Goal: Check status

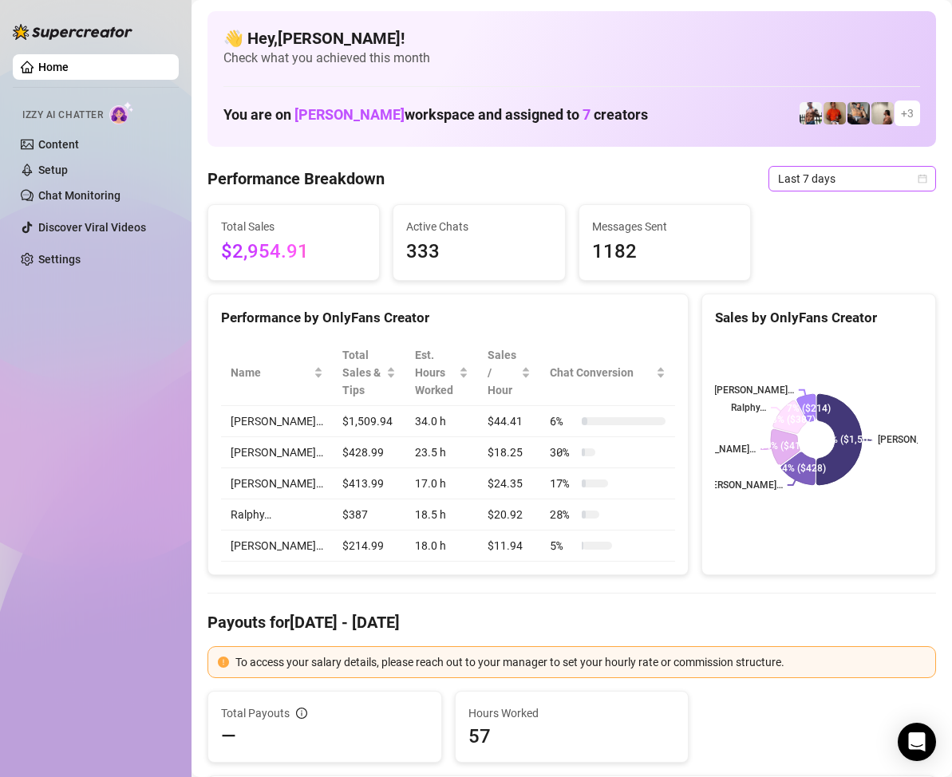
click at [903, 181] on span "Last 7 days" at bounding box center [852, 179] width 148 height 24
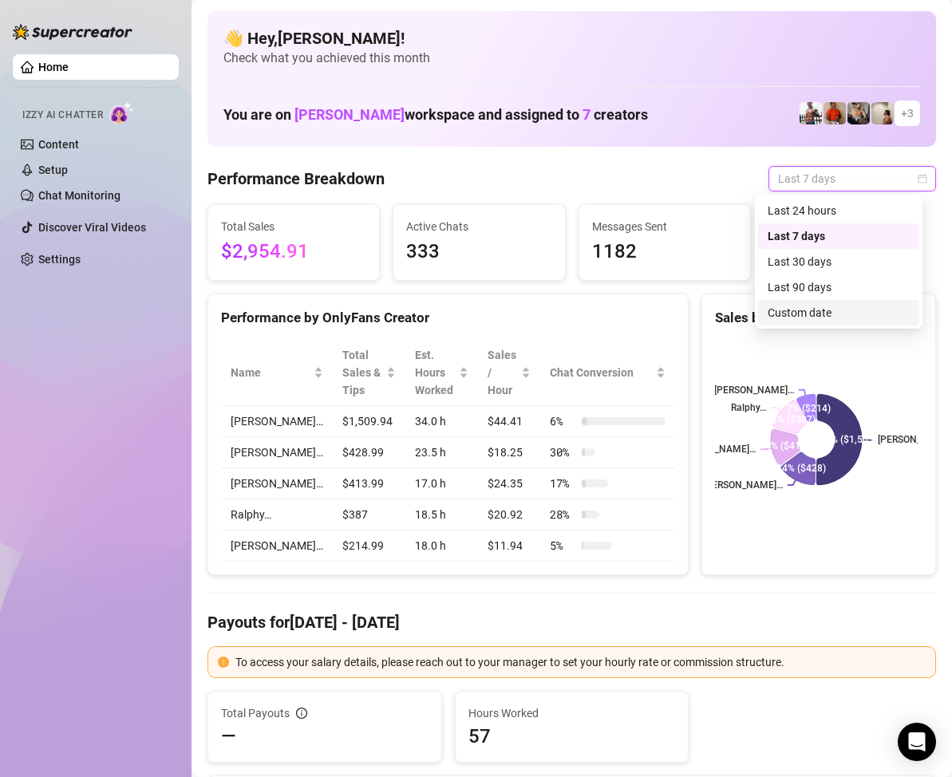
click at [828, 306] on div "Custom date" at bounding box center [839, 313] width 142 height 18
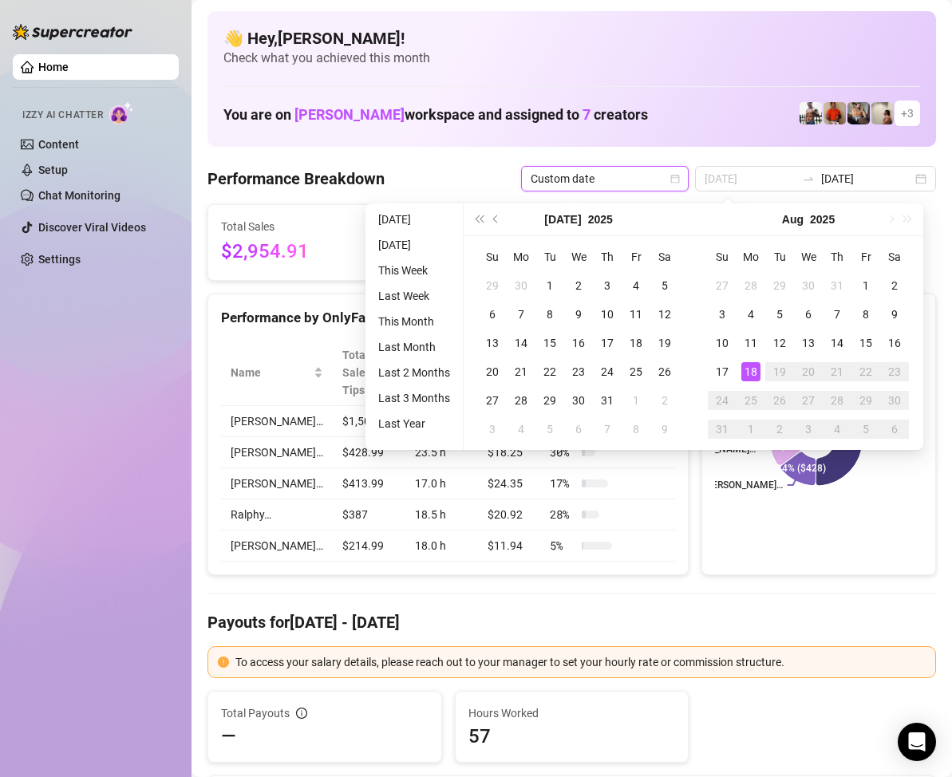
click at [753, 373] on div "18" at bounding box center [750, 371] width 19 height 19
click at [751, 371] on div "18" at bounding box center [750, 371] width 19 height 19
click at [751, 371] on rect at bounding box center [816, 440] width 203 height 200
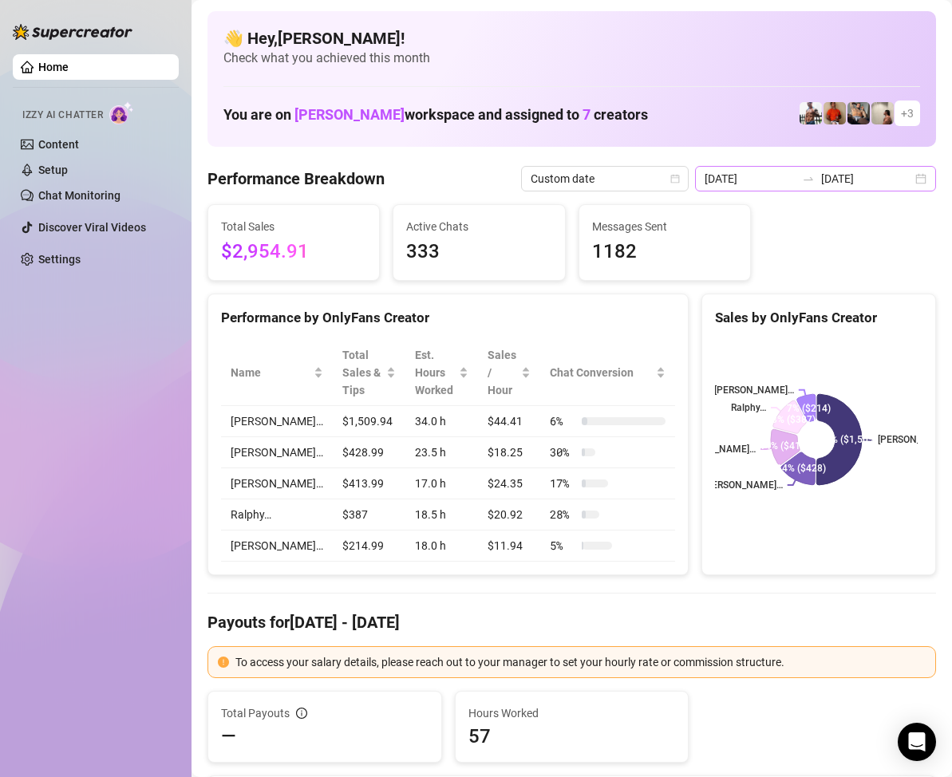
click at [913, 184] on div "2025-08-11 2025-08-18" at bounding box center [815, 179] width 241 height 26
click at [365, 195] on td "25" at bounding box center [365, 195] width 0 height 0
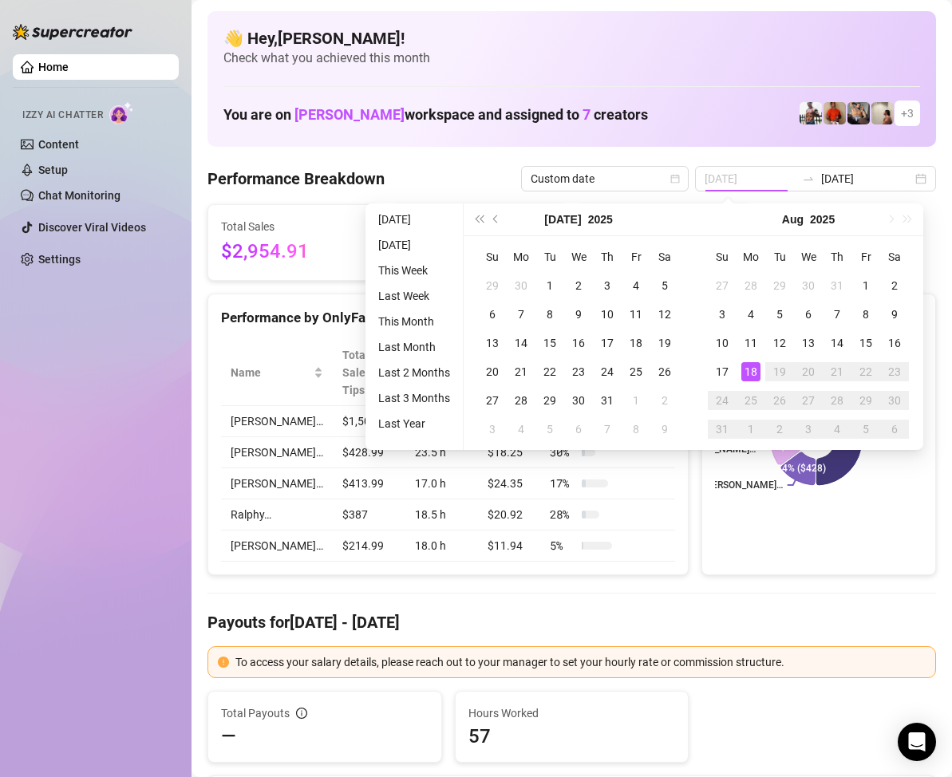
type input "2025-08-18"
click at [748, 367] on div "18" at bounding box center [750, 371] width 19 height 19
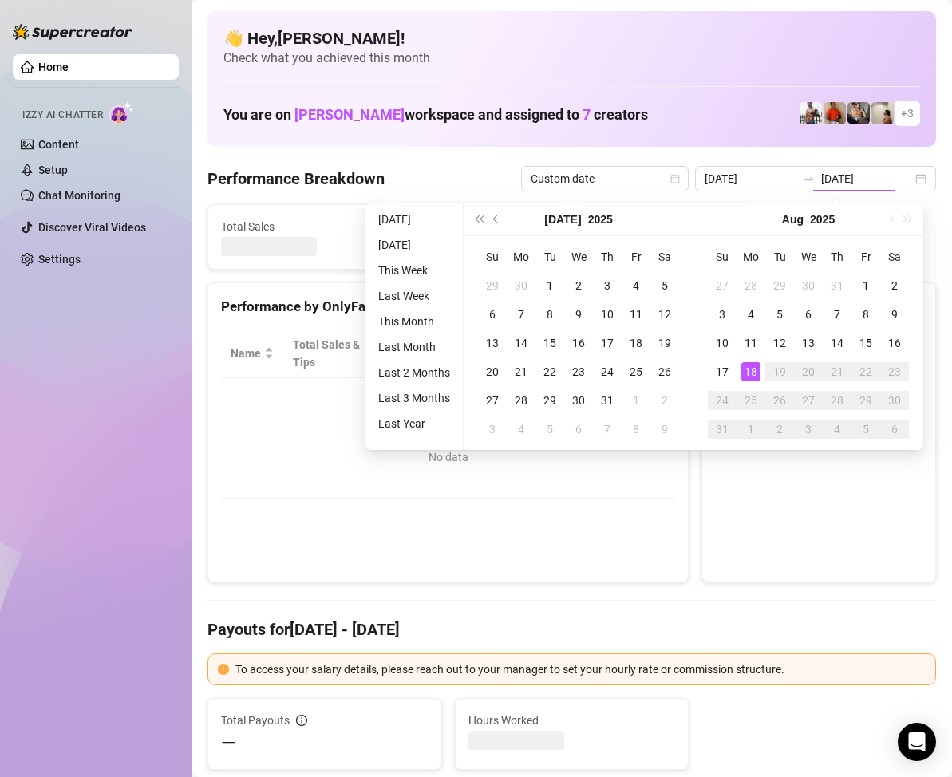
type input "2025-08-18"
